Goal: Task Accomplishment & Management: Use online tool/utility

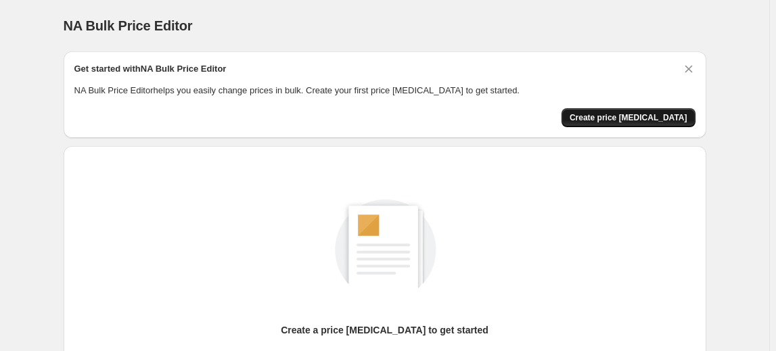
click at [631, 125] on button "Create price change job" at bounding box center [628, 117] width 134 height 19
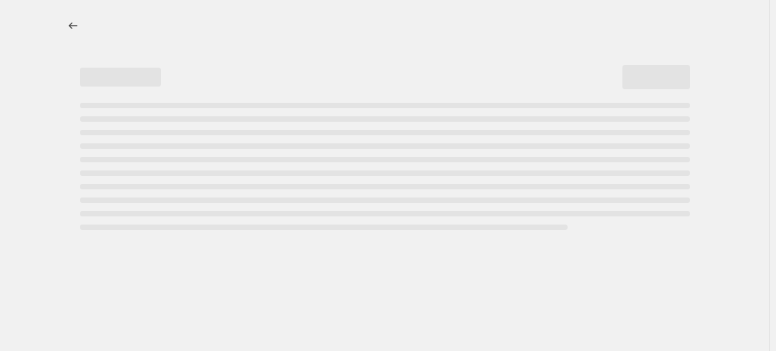
select select "percentage"
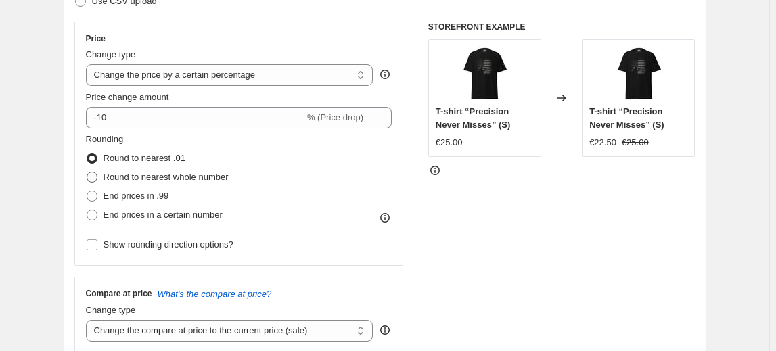
scroll to position [245, 0]
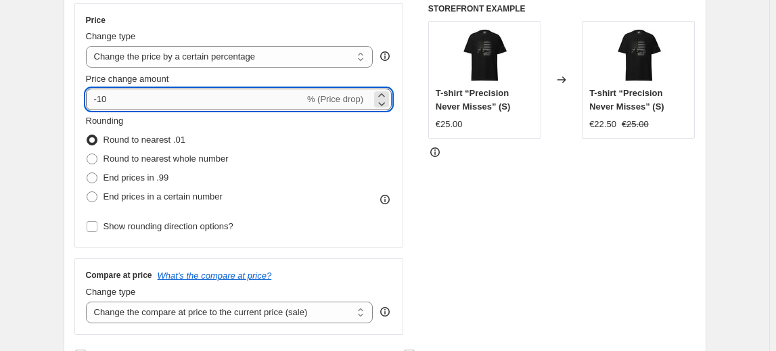
drag, startPoint x: 118, startPoint y: 94, endPoint x: 101, endPoint y: 94, distance: 17.6
click at [101, 94] on input "-10" at bounding box center [195, 100] width 218 height 22
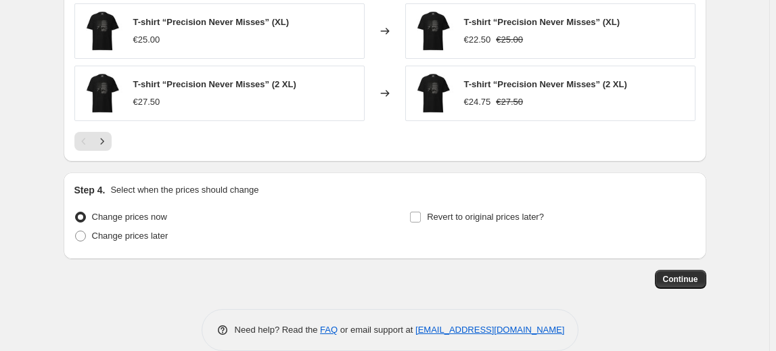
scroll to position [983, 0]
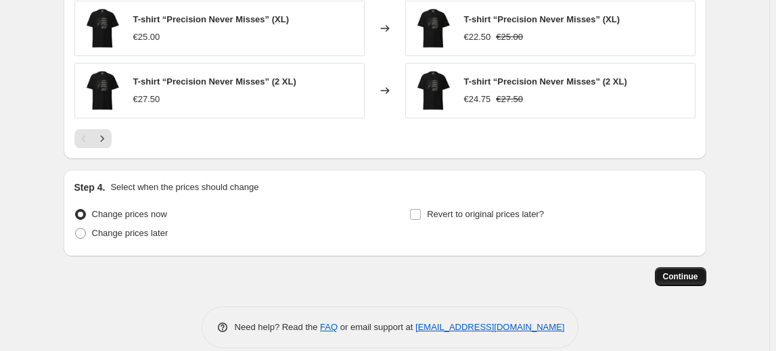
type input "-20"
click at [682, 271] on span "Continue" at bounding box center [680, 276] width 35 height 11
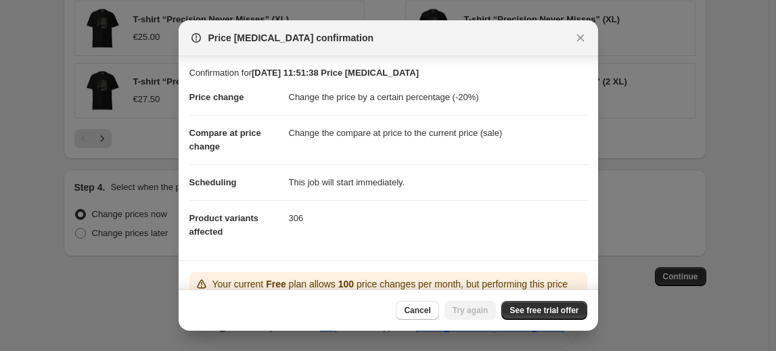
scroll to position [0, 0]
click at [636, 311] on div at bounding box center [388, 175] width 776 height 351
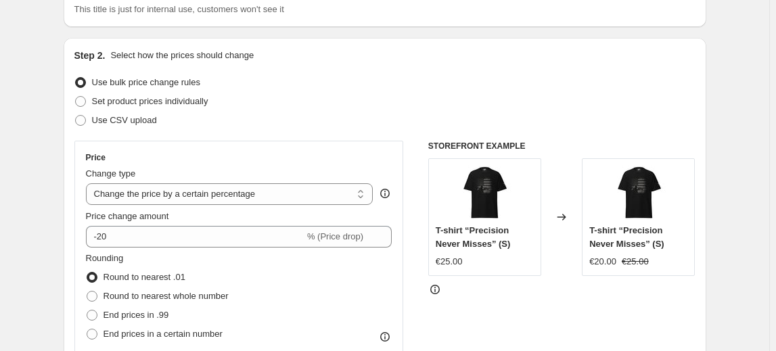
scroll to position [14, 0]
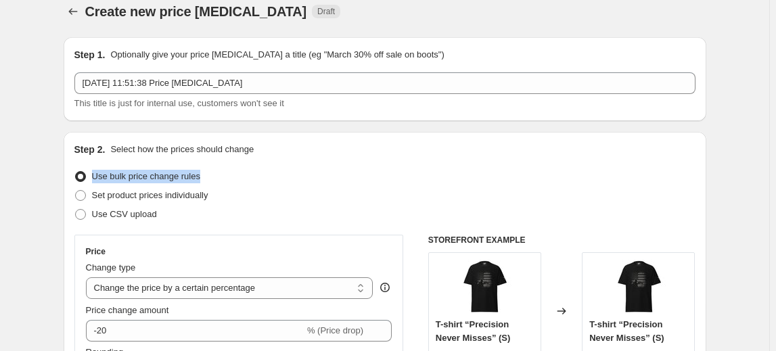
drag, startPoint x: 96, startPoint y: 175, endPoint x: 214, endPoint y: 181, distance: 118.5
click at [214, 181] on div "Use bulk price change rules" at bounding box center [384, 176] width 621 height 19
click at [258, 189] on div "Set product prices individually" at bounding box center [384, 195] width 621 height 19
click at [131, 200] on span "Set product prices individually" at bounding box center [150, 195] width 116 height 10
click at [76, 191] on input "Set product prices individually" at bounding box center [75, 190] width 1 height 1
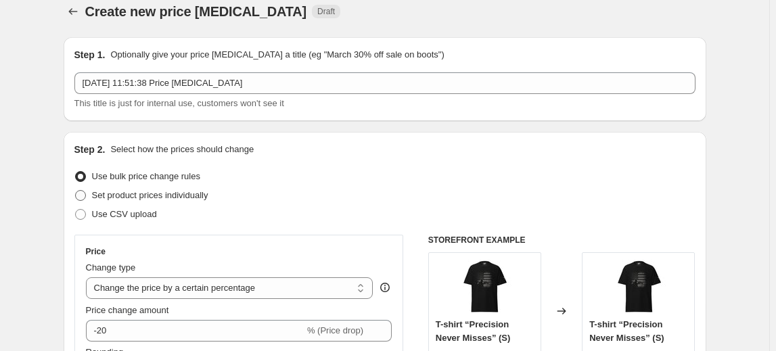
radio input "true"
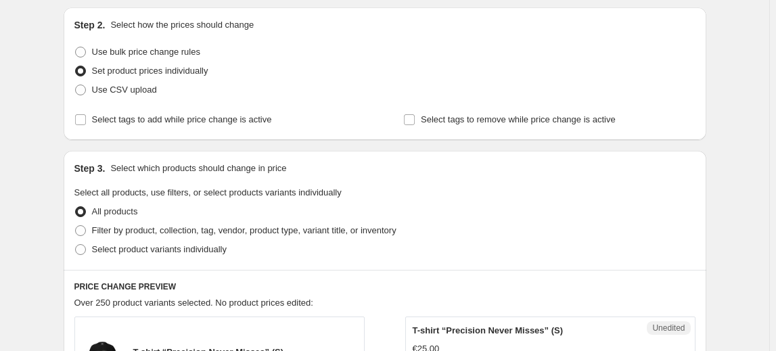
scroll to position [137, 0]
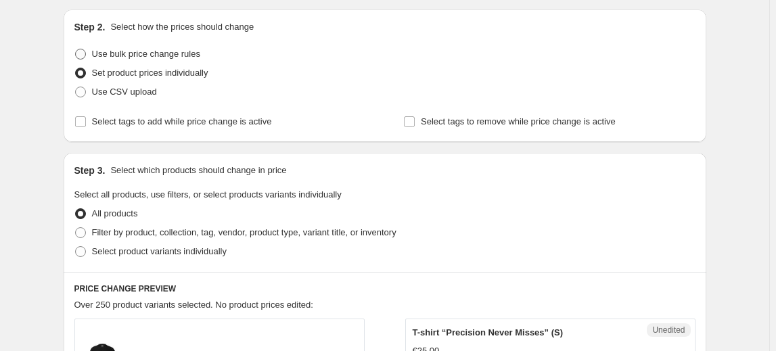
click at [135, 52] on span "Use bulk price change rules" at bounding box center [146, 54] width 108 height 10
click at [76, 49] on input "Use bulk price change rules" at bounding box center [75, 49] width 1 height 1
radio input "true"
select select "percentage"
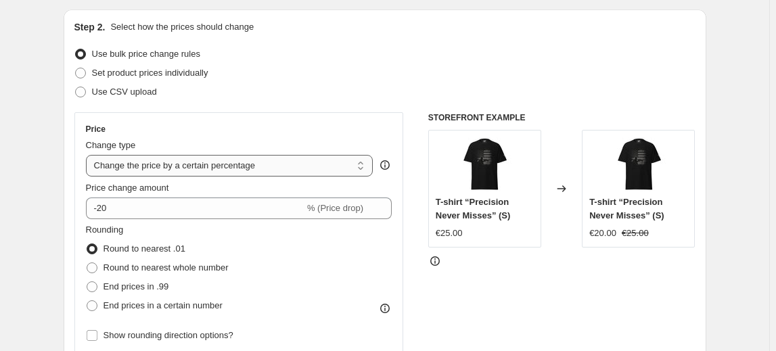
click at [169, 163] on select "Change the price to a certain amount Change the price by a certain amount Chang…" at bounding box center [229, 166] width 287 height 22
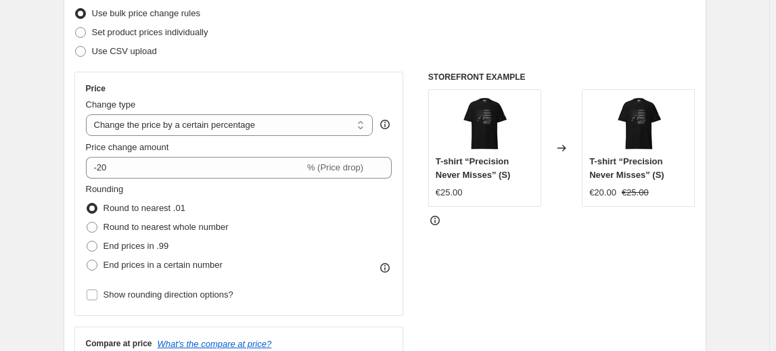
scroll to position [198, 0]
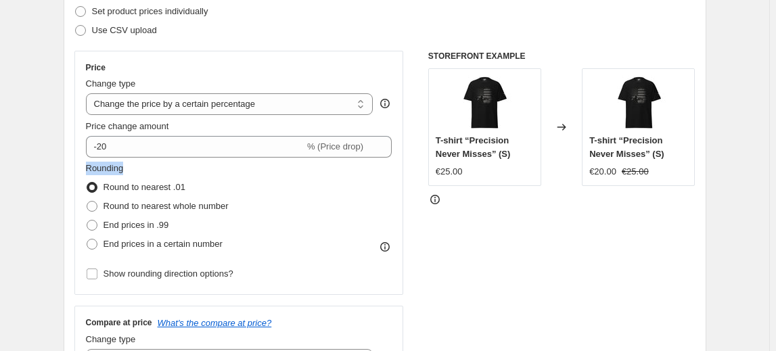
drag, startPoint x: 88, startPoint y: 164, endPoint x: 139, endPoint y: 172, distance: 52.0
click at [141, 172] on fieldset "Rounding Round to nearest .01 Round to nearest whole number End prices in .99 E…" at bounding box center [157, 208] width 143 height 92
click at [94, 207] on span at bounding box center [92, 206] width 11 height 11
click at [87, 202] on input "Round to nearest whole number" at bounding box center [87, 201] width 1 height 1
radio input "true"
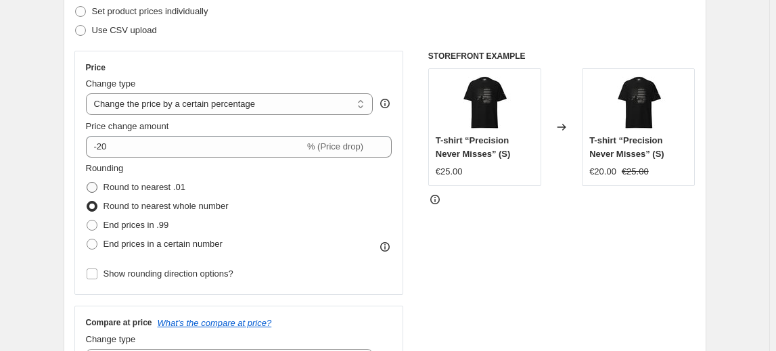
click at [97, 185] on span at bounding box center [92, 187] width 11 height 11
click at [87, 183] on input "Round to nearest .01" at bounding box center [87, 182] width 1 height 1
radio input "true"
click at [96, 227] on span at bounding box center [92, 225] width 11 height 11
click at [87, 220] on input "End prices in .99" at bounding box center [87, 220] width 1 height 1
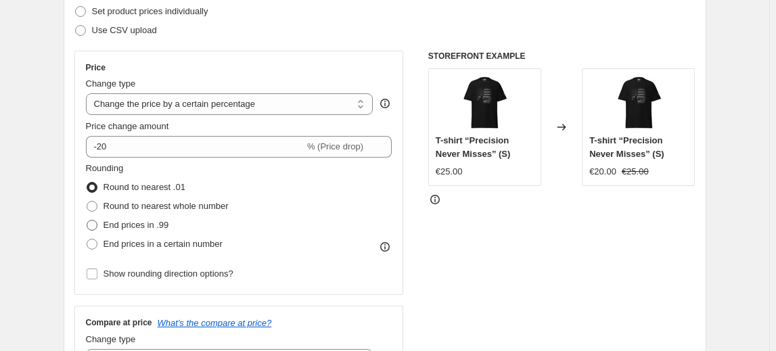
radio input "true"
click at [95, 191] on span at bounding box center [92, 187] width 11 height 11
click at [87, 183] on input "Round to nearest .01" at bounding box center [87, 182] width 1 height 1
radio input "true"
click at [95, 224] on span at bounding box center [92, 225] width 11 height 11
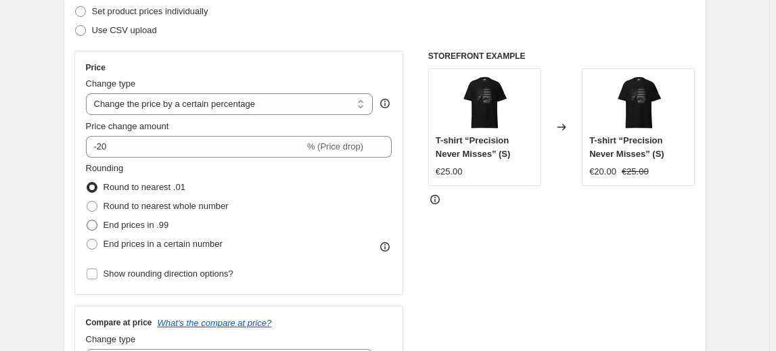
click at [87, 220] on input "End prices in .99" at bounding box center [87, 220] width 1 height 1
radio input "true"
click at [95, 241] on span at bounding box center [92, 244] width 11 height 11
click at [87, 239] on input "End prices in a certain number" at bounding box center [87, 239] width 1 height 1
radio input "true"
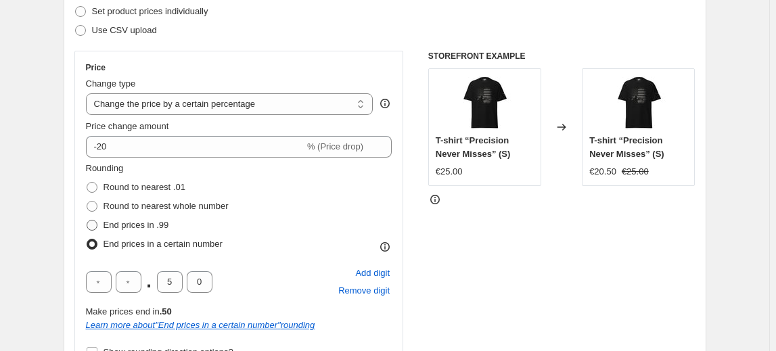
click at [96, 224] on span at bounding box center [92, 225] width 11 height 11
click at [87, 220] on input "End prices in .99" at bounding box center [87, 220] width 1 height 1
radio input "true"
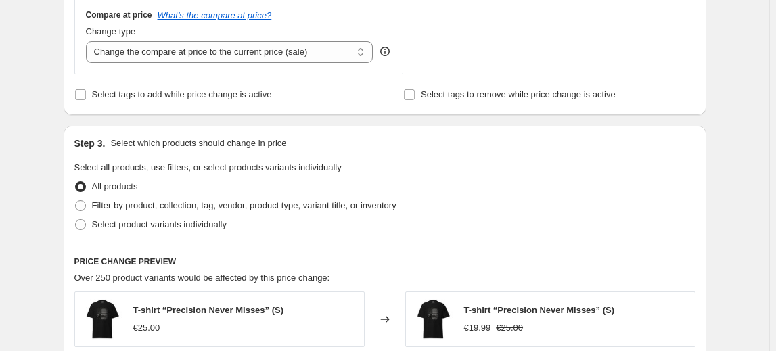
scroll to position [567, 0]
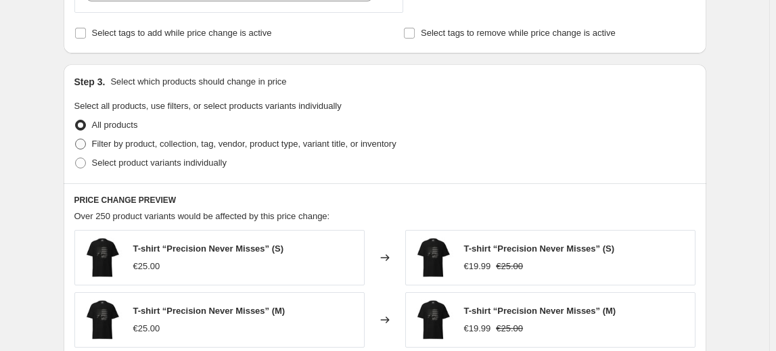
click at [179, 135] on label "Filter by product, collection, tag, vendor, product type, variant title, or inv…" at bounding box center [235, 144] width 322 height 19
click at [76, 139] on input "Filter by product, collection, tag, vendor, product type, variant title, or inv…" at bounding box center [75, 139] width 1 height 1
radio input "true"
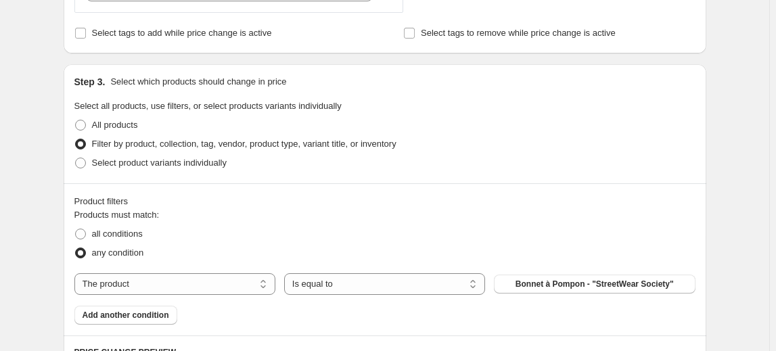
scroll to position [629, 0]
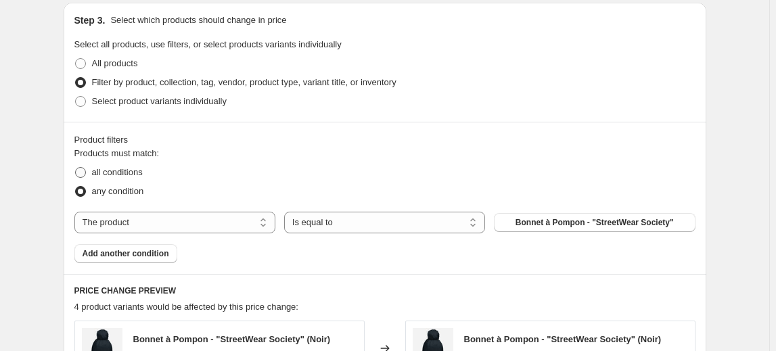
click at [105, 169] on span "all conditions" at bounding box center [117, 172] width 51 height 10
click at [76, 168] on input "all conditions" at bounding box center [75, 167] width 1 height 1
radio input "true"
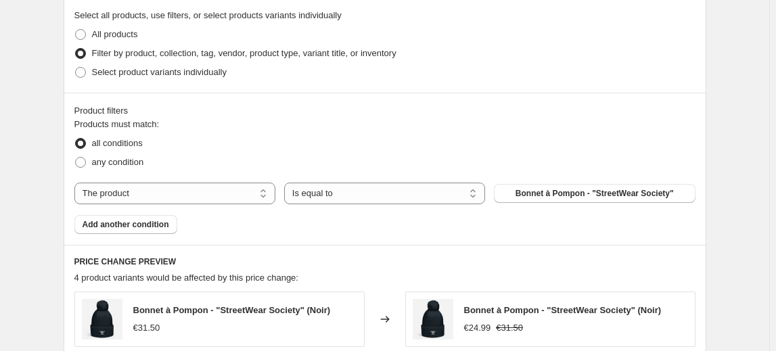
scroll to position [609, 0]
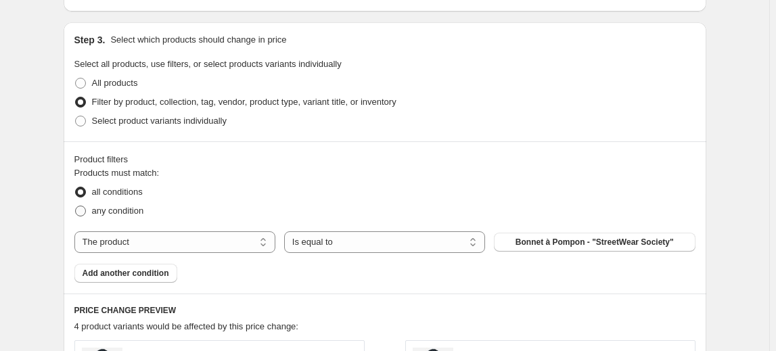
click at [112, 208] on span "any condition" at bounding box center [118, 211] width 52 height 10
click at [76, 206] on input "any condition" at bounding box center [75, 206] width 1 height 1
radio input "true"
click at [103, 196] on span "all conditions" at bounding box center [117, 192] width 51 height 10
click at [76, 187] on input "all conditions" at bounding box center [75, 187] width 1 height 1
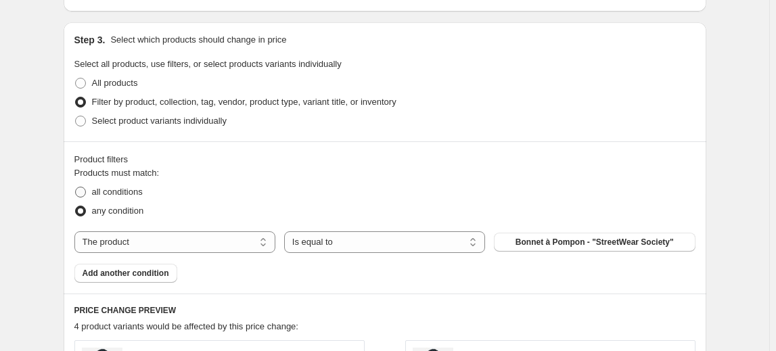
radio input "true"
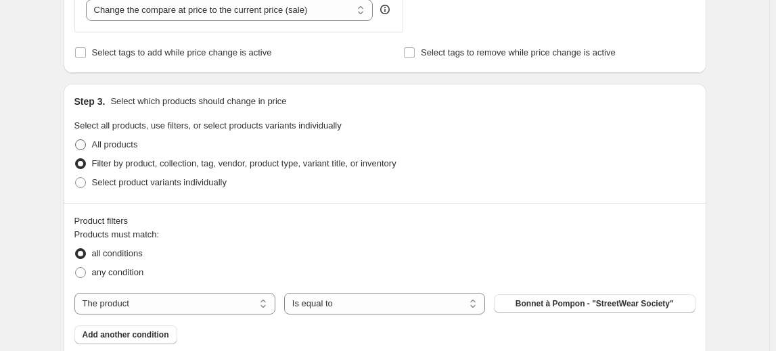
click at [123, 143] on span "All products" at bounding box center [115, 144] width 46 height 10
click at [76, 140] on input "All products" at bounding box center [75, 139] width 1 height 1
radio input "true"
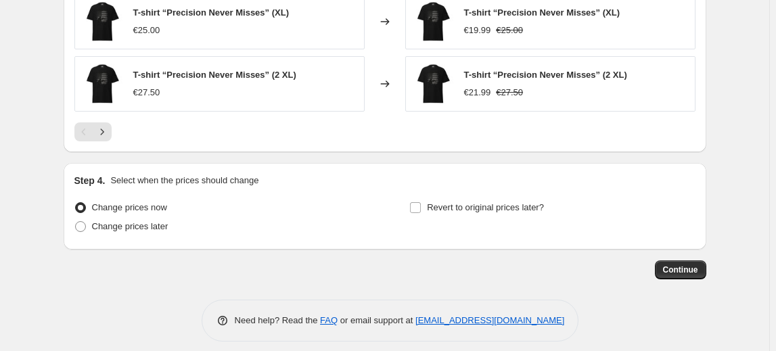
scroll to position [997, 0]
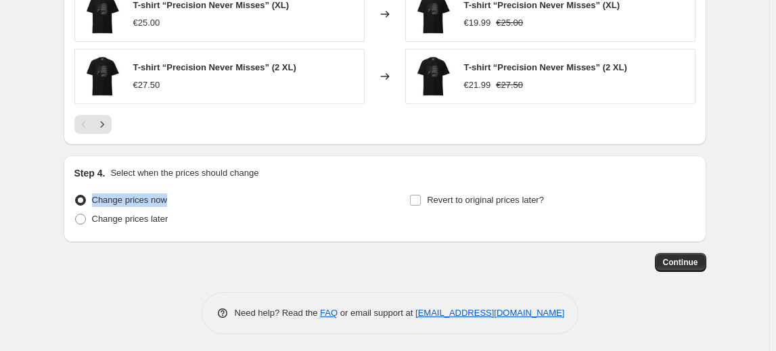
drag, startPoint x: 182, startPoint y: 196, endPoint x: 92, endPoint y: 196, distance: 89.9
click at [92, 196] on div "Change prices now" at bounding box center [216, 200] width 285 height 19
drag, startPoint x: 310, startPoint y: 210, endPoint x: 331, endPoint y: 210, distance: 21.6
click at [310, 210] on div "Change prices later" at bounding box center [216, 219] width 285 height 19
click at [679, 262] on span "Continue" at bounding box center [680, 262] width 35 height 11
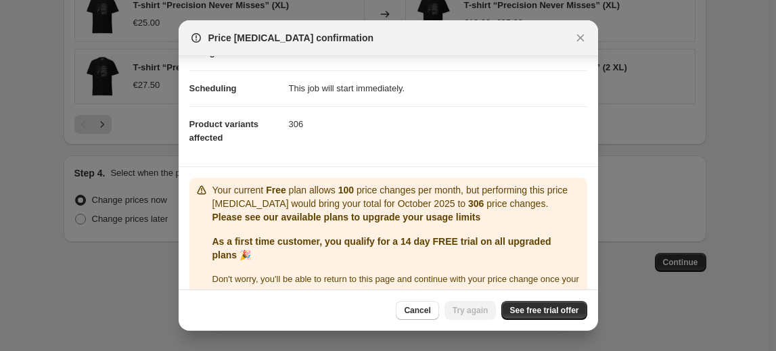
scroll to position [119, 0]
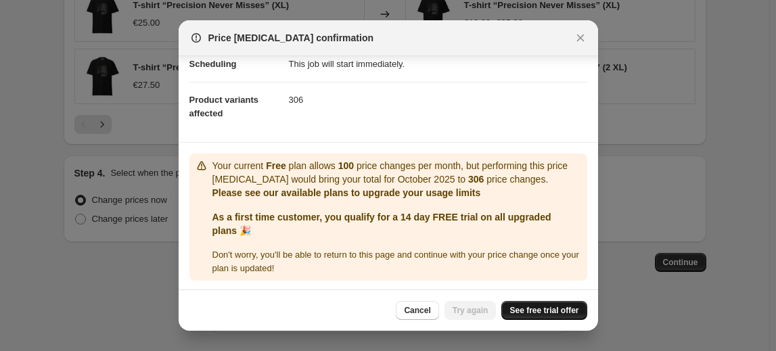
click at [551, 315] on span "See free trial offer" at bounding box center [543, 310] width 69 height 11
click at [458, 316] on button "Try again" at bounding box center [470, 310] width 52 height 19
click at [471, 306] on span "Try again" at bounding box center [470, 310] width 36 height 11
click at [561, 316] on link "See free trial offer" at bounding box center [543, 310] width 85 height 19
click at [473, 308] on span "Try again" at bounding box center [470, 310] width 36 height 11
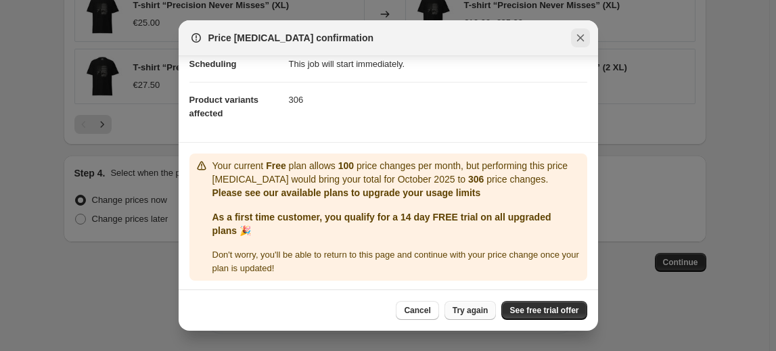
click at [588, 39] on button "Close" at bounding box center [580, 37] width 19 height 19
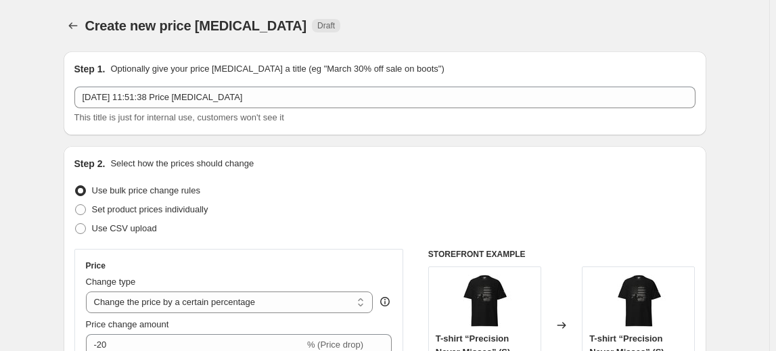
scroll to position [997, 0]
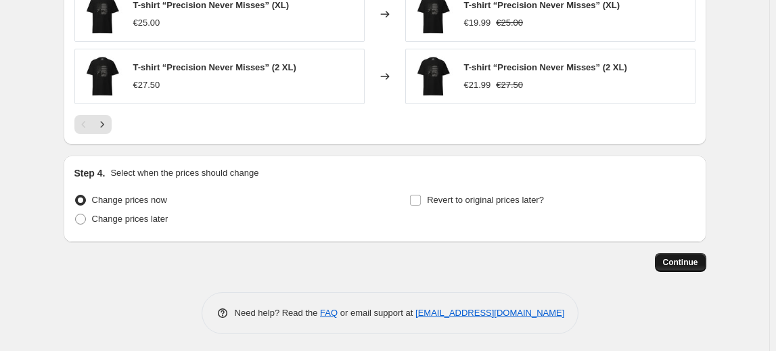
click at [676, 260] on span "Continue" at bounding box center [680, 262] width 35 height 11
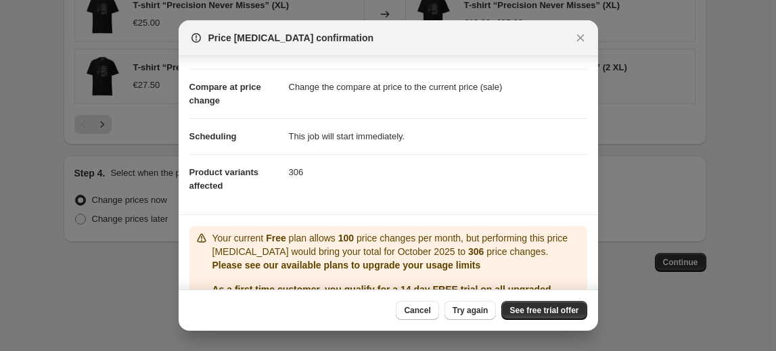
scroll to position [119, 0]
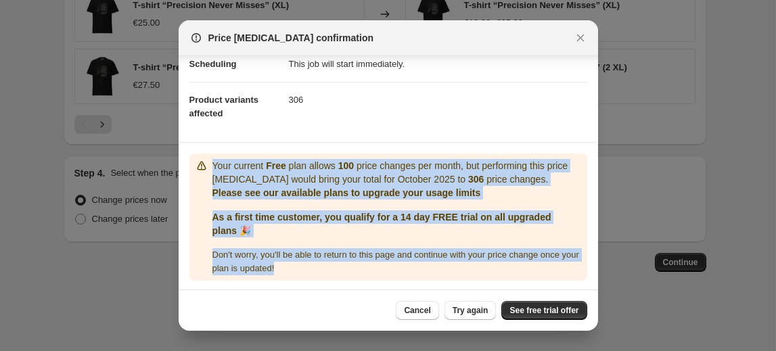
drag, startPoint x: 206, startPoint y: 164, endPoint x: 316, endPoint y: 268, distance: 152.6
click at [316, 268] on div "Your current Free plan allows 100 price changes per month, but performing this …" at bounding box center [388, 217] width 387 height 116
click at [577, 39] on icon "Close" at bounding box center [579, 37] width 7 height 7
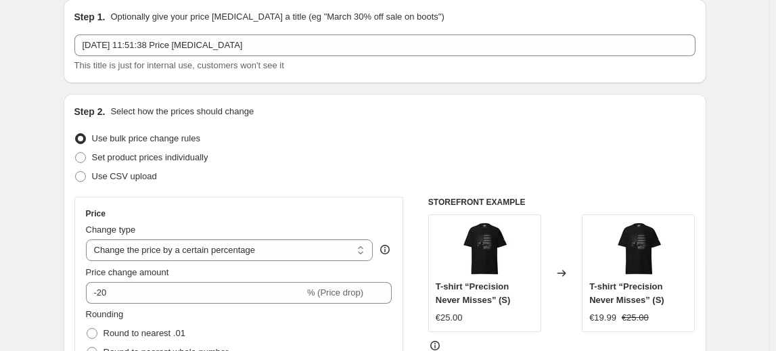
scroll to position [0, 0]
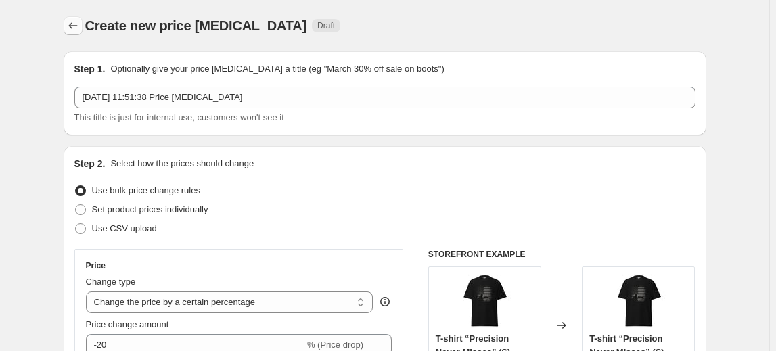
click at [76, 32] on button "Price change jobs" at bounding box center [73, 25] width 19 height 19
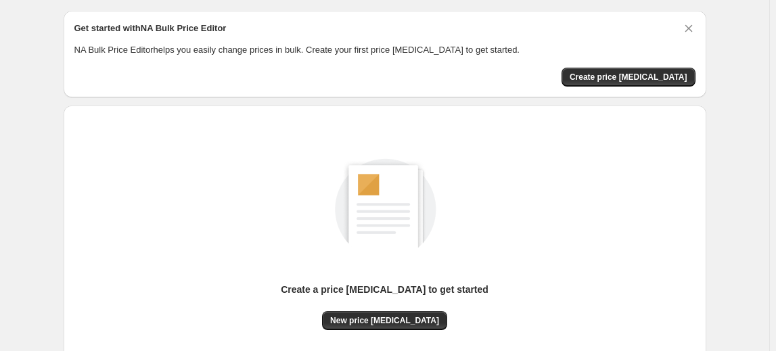
scroll to position [61, 0]
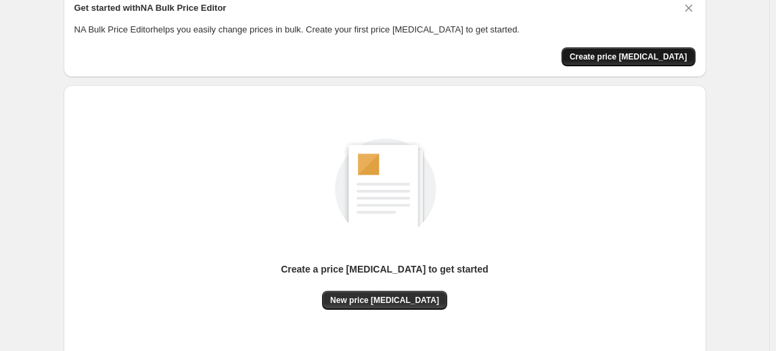
click at [646, 51] on span "Create price change job" at bounding box center [628, 56] width 118 height 11
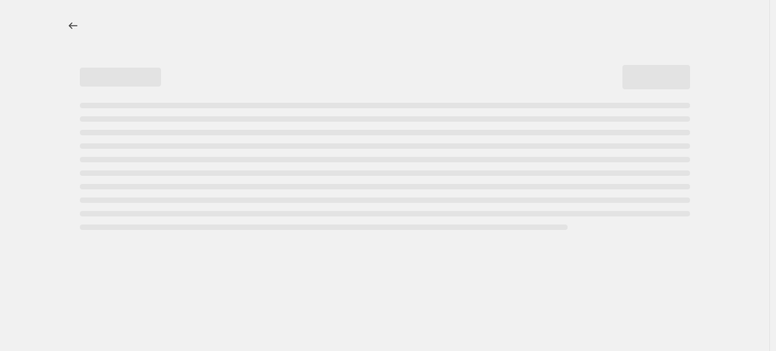
select select "percentage"
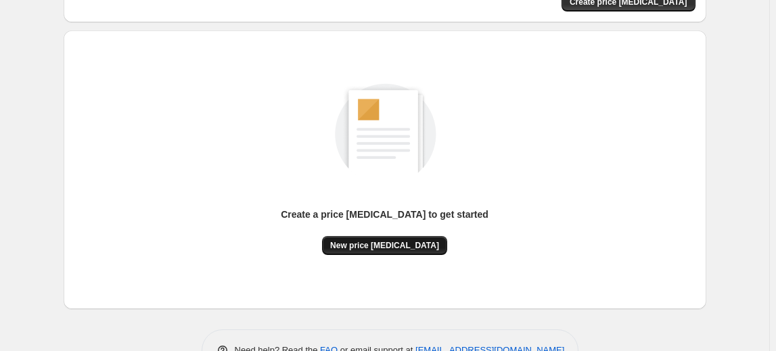
scroll to position [122, 0]
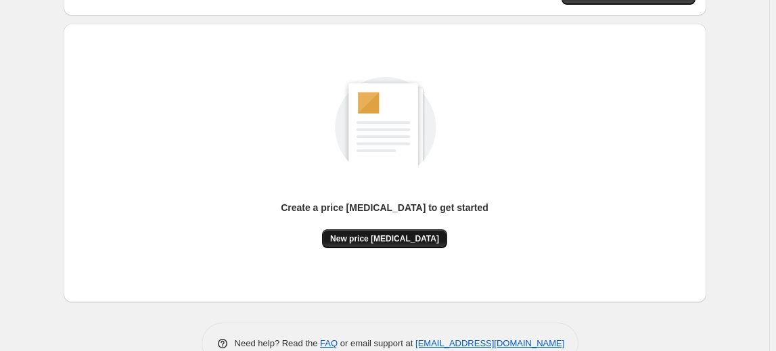
click at [379, 237] on span "New price change job" at bounding box center [384, 238] width 109 height 11
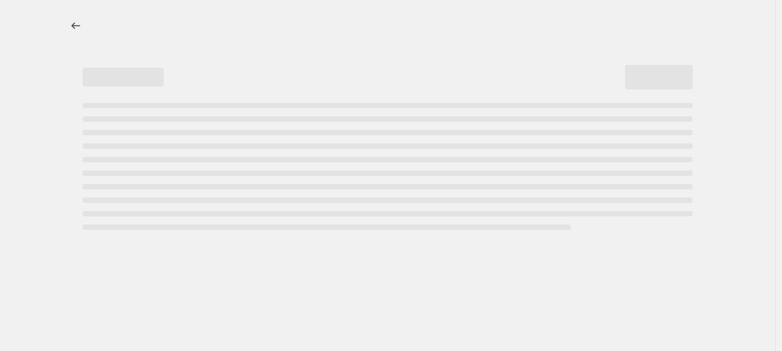
select select "percentage"
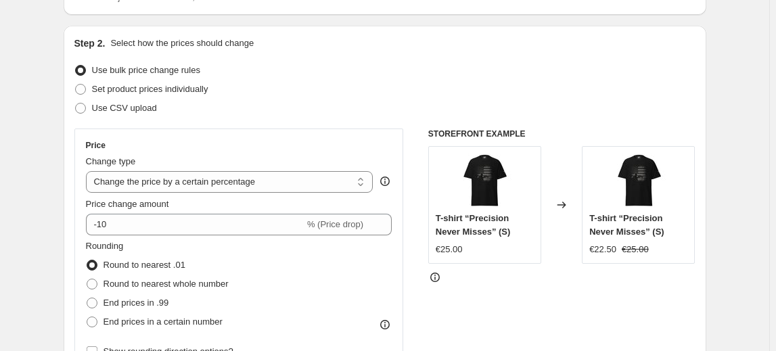
scroll to position [122, 0]
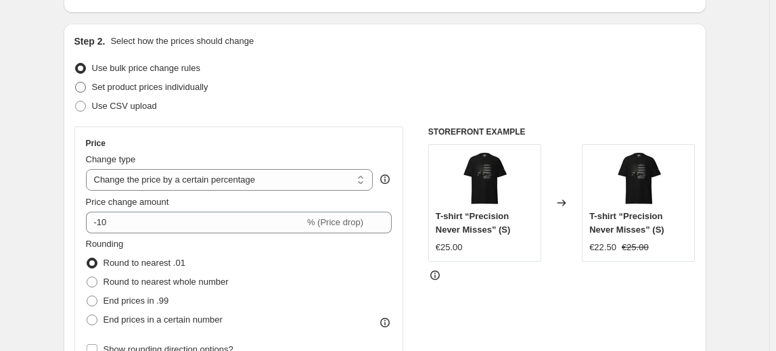
click at [176, 87] on span "Set product prices individually" at bounding box center [150, 87] width 116 height 10
click at [76, 82] on input "Set product prices individually" at bounding box center [75, 82] width 1 height 1
radio input "true"
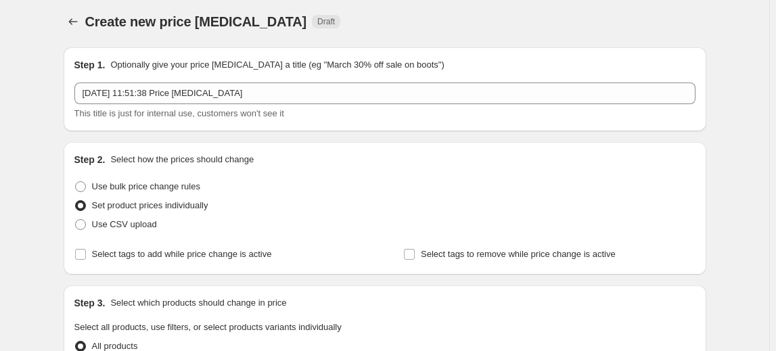
scroll to position [0, 0]
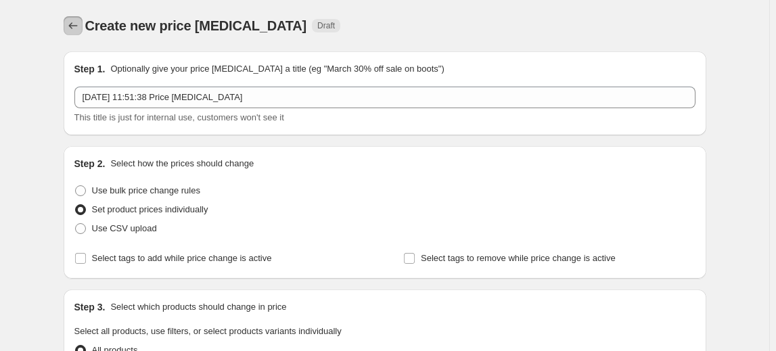
click at [72, 32] on icon "Price change jobs" at bounding box center [73, 26] width 14 height 14
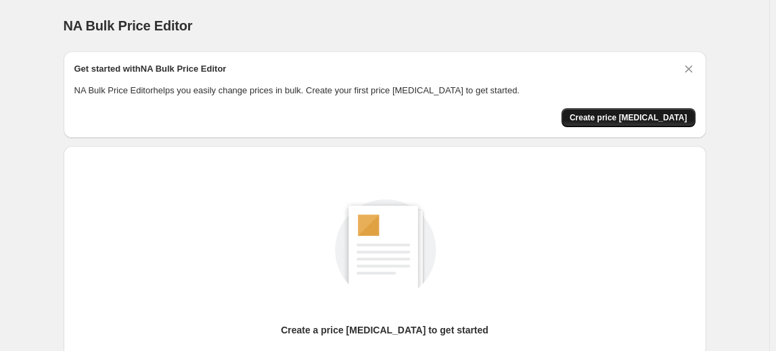
click at [612, 114] on span "Create price change job" at bounding box center [628, 117] width 118 height 11
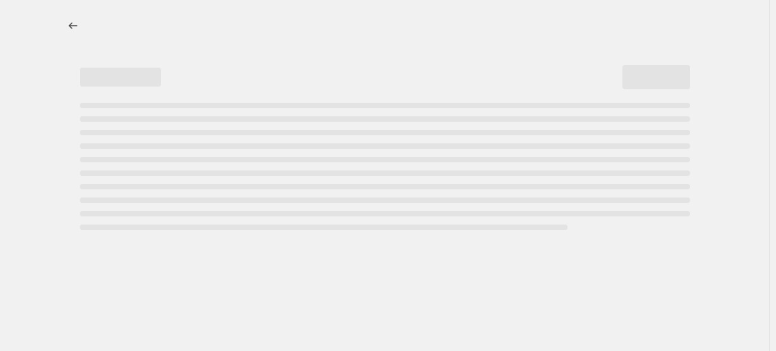
select select "percentage"
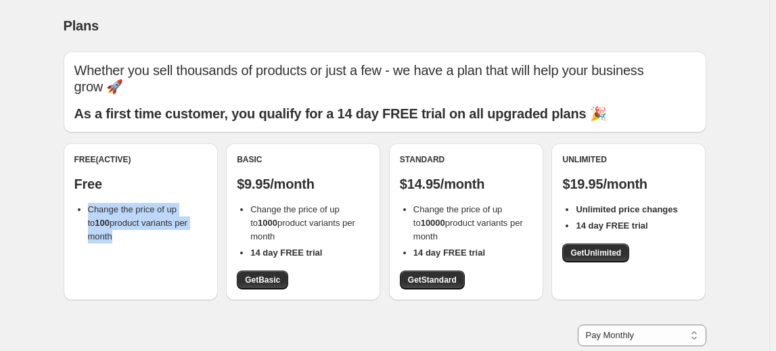
drag, startPoint x: 89, startPoint y: 210, endPoint x: 196, endPoint y: 229, distance: 108.4
click at [195, 229] on ul "Change the price of up to 100 product variants per month" at bounding box center [140, 223] width 133 height 41
